Goal: Task Accomplishment & Management: Use online tool/utility

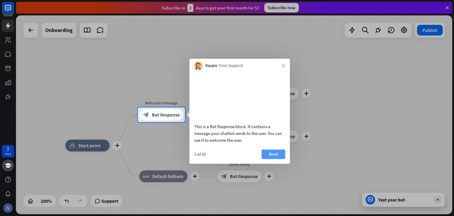
click at [279, 159] on button "Next" at bounding box center [274, 153] width 24 height 9
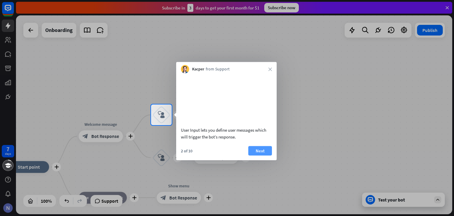
click at [258, 155] on button "Next" at bounding box center [260, 150] width 24 height 9
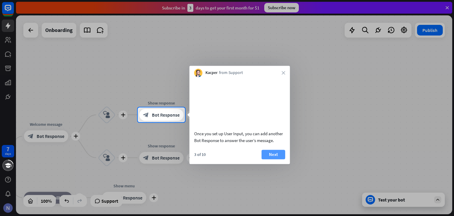
click at [271, 153] on button "Next" at bounding box center [274, 154] width 24 height 9
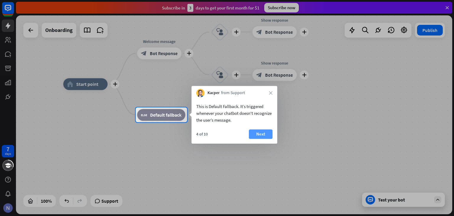
click at [266, 134] on button "Next" at bounding box center [261, 133] width 24 height 9
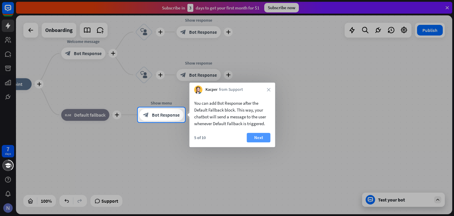
click at [266, 134] on button "Next" at bounding box center [259, 137] width 24 height 9
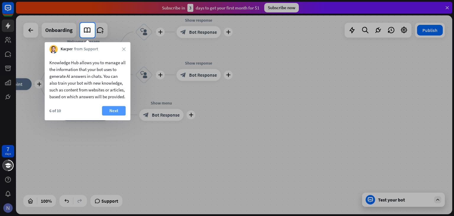
click at [110, 115] on button "Next" at bounding box center [114, 110] width 24 height 9
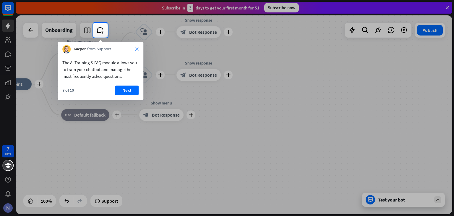
click at [137, 48] on icon "close" at bounding box center [137, 49] width 4 height 4
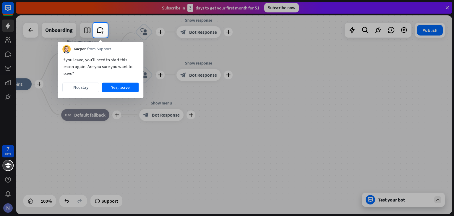
click at [137, 48] on div "Kacper from Support" at bounding box center [101, 47] width 86 height 11
click at [132, 88] on button "Yes, leave" at bounding box center [120, 87] width 37 height 9
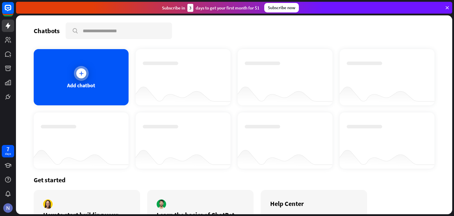
click at [90, 79] on div "Add chatbot" at bounding box center [81, 77] width 95 height 56
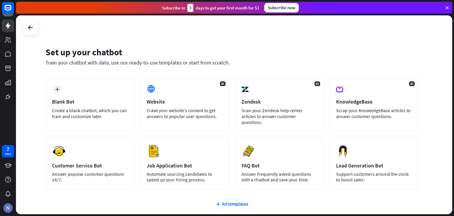
click at [90, 79] on div "plus Blank Bot Create a blank chatbot, which you can train and customize later." at bounding box center [90, 105] width 89 height 54
